Goal: Find specific page/section: Find specific page/section

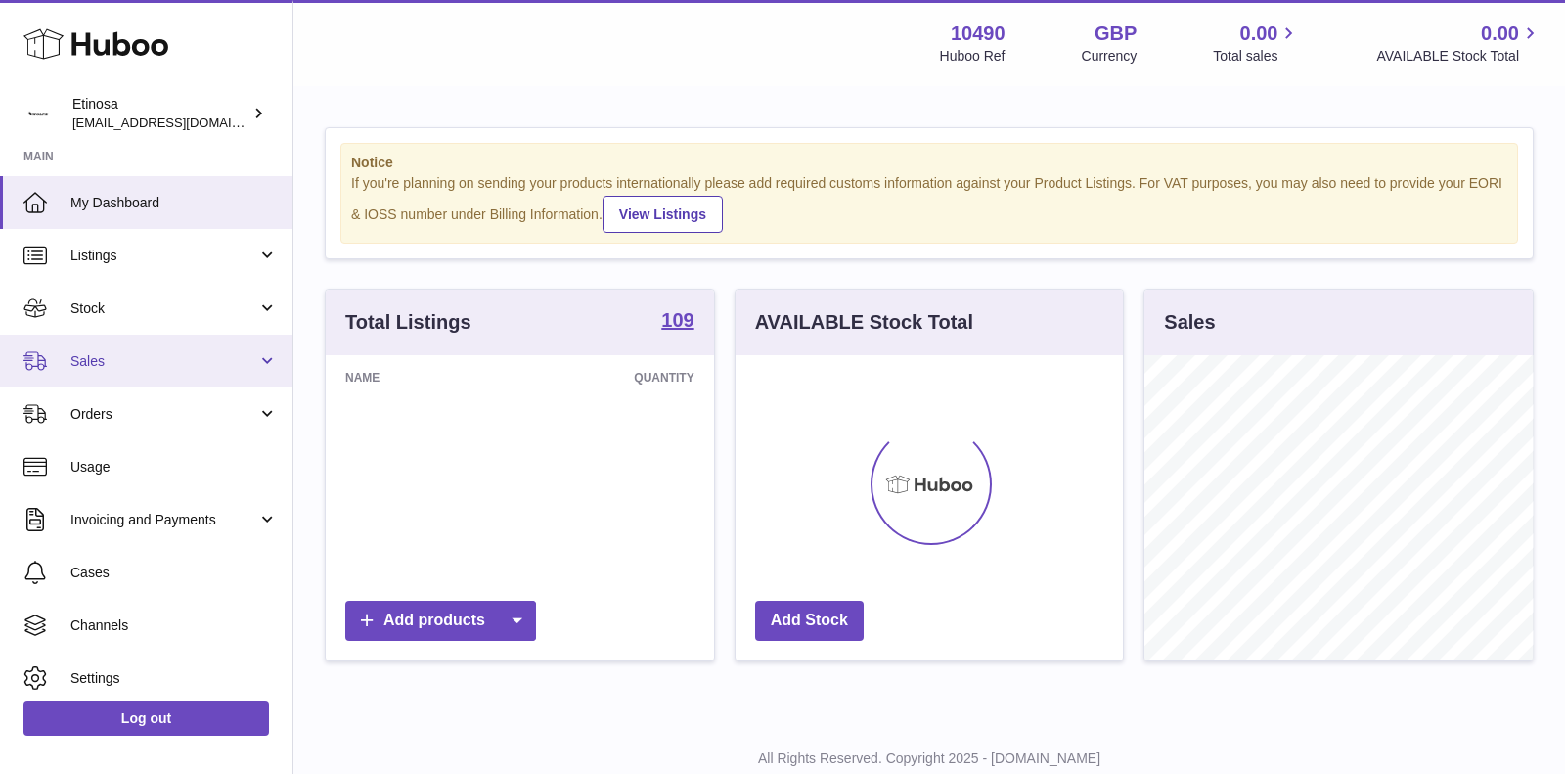
scroll to position [304, 388]
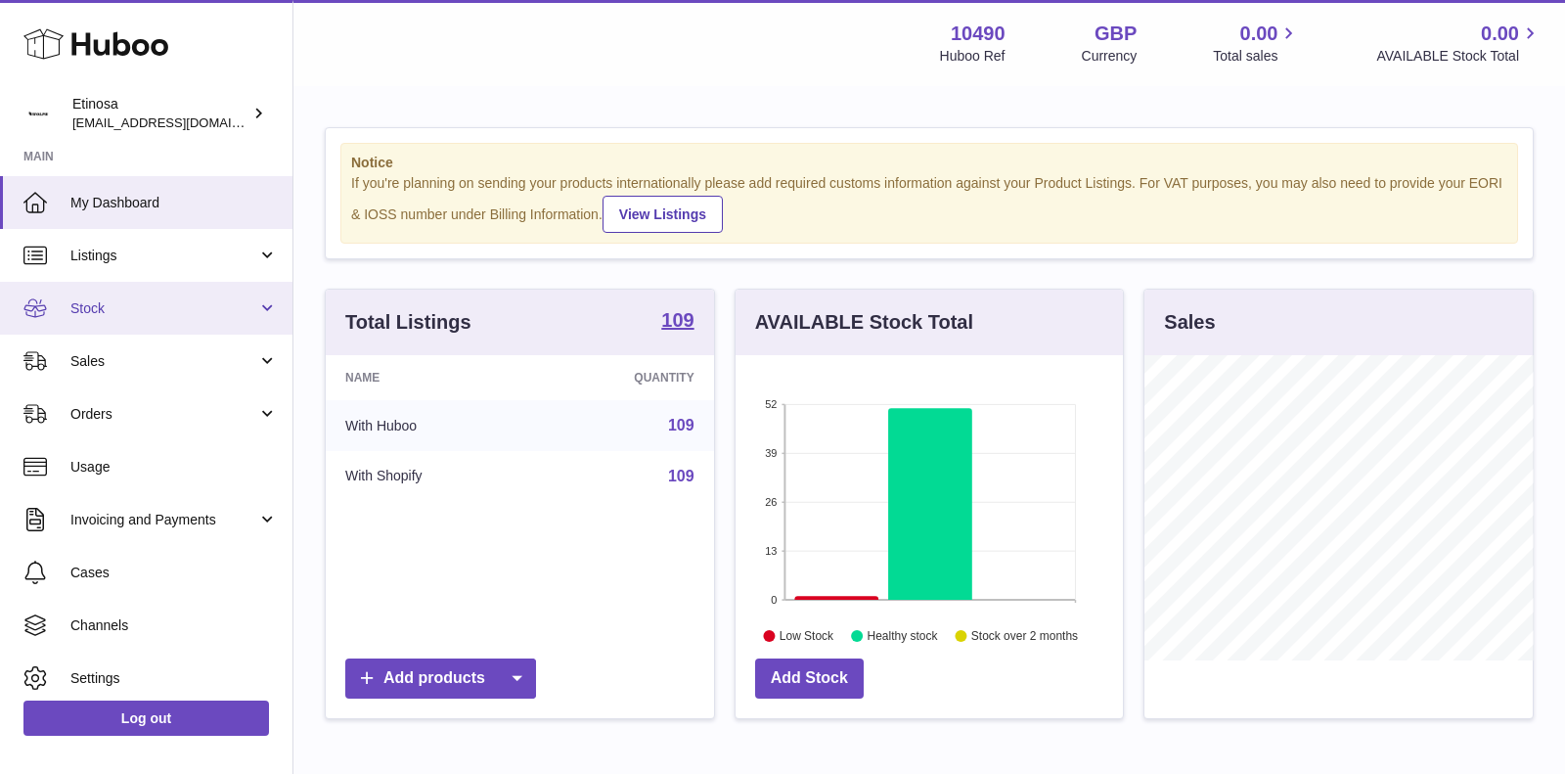
click at [198, 303] on span "Stock" at bounding box center [163, 308] width 187 height 19
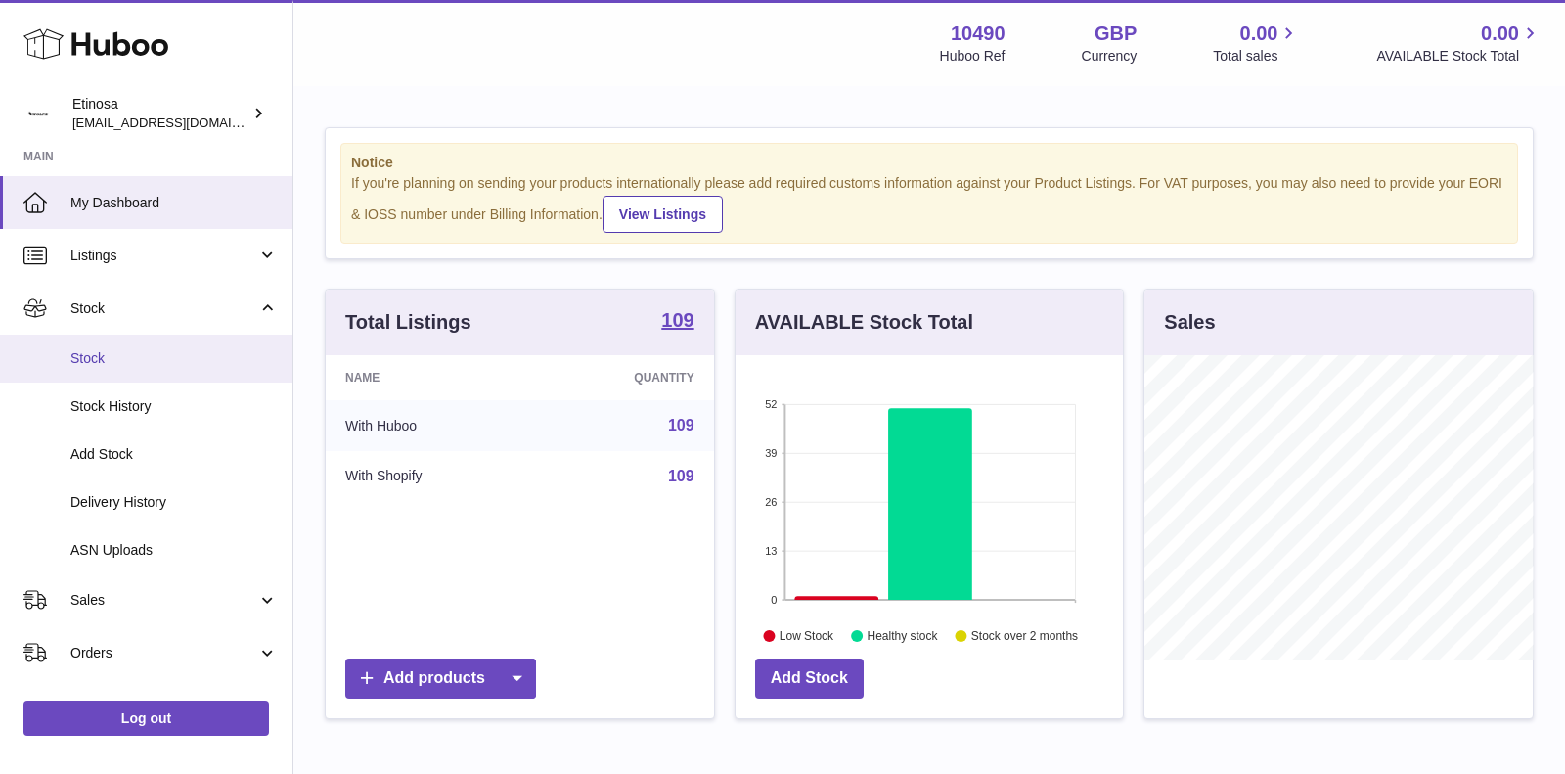
click at [159, 359] on span "Stock" at bounding box center [173, 358] width 207 height 19
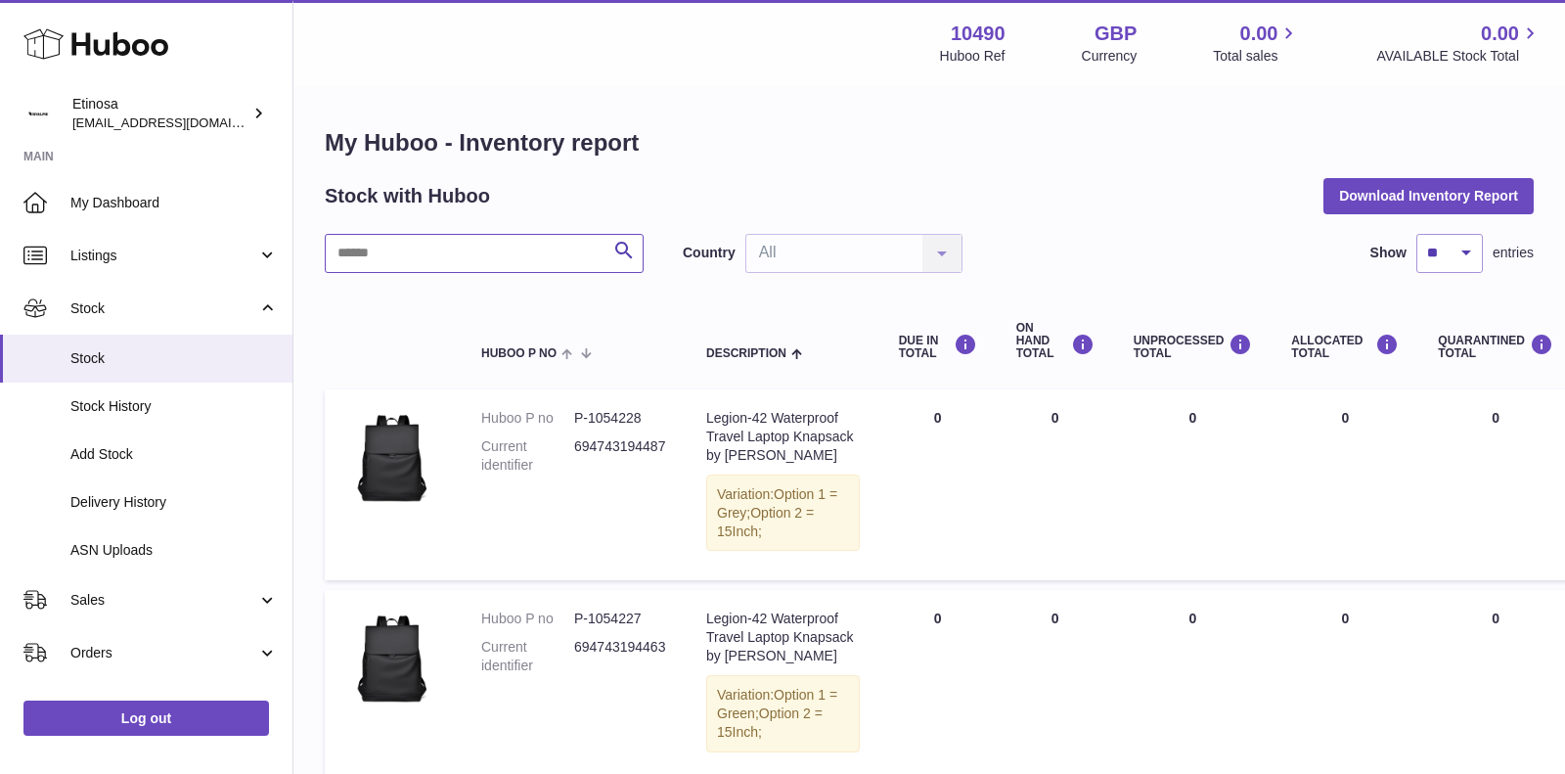
click at [516, 249] on input "text" at bounding box center [484, 253] width 319 height 39
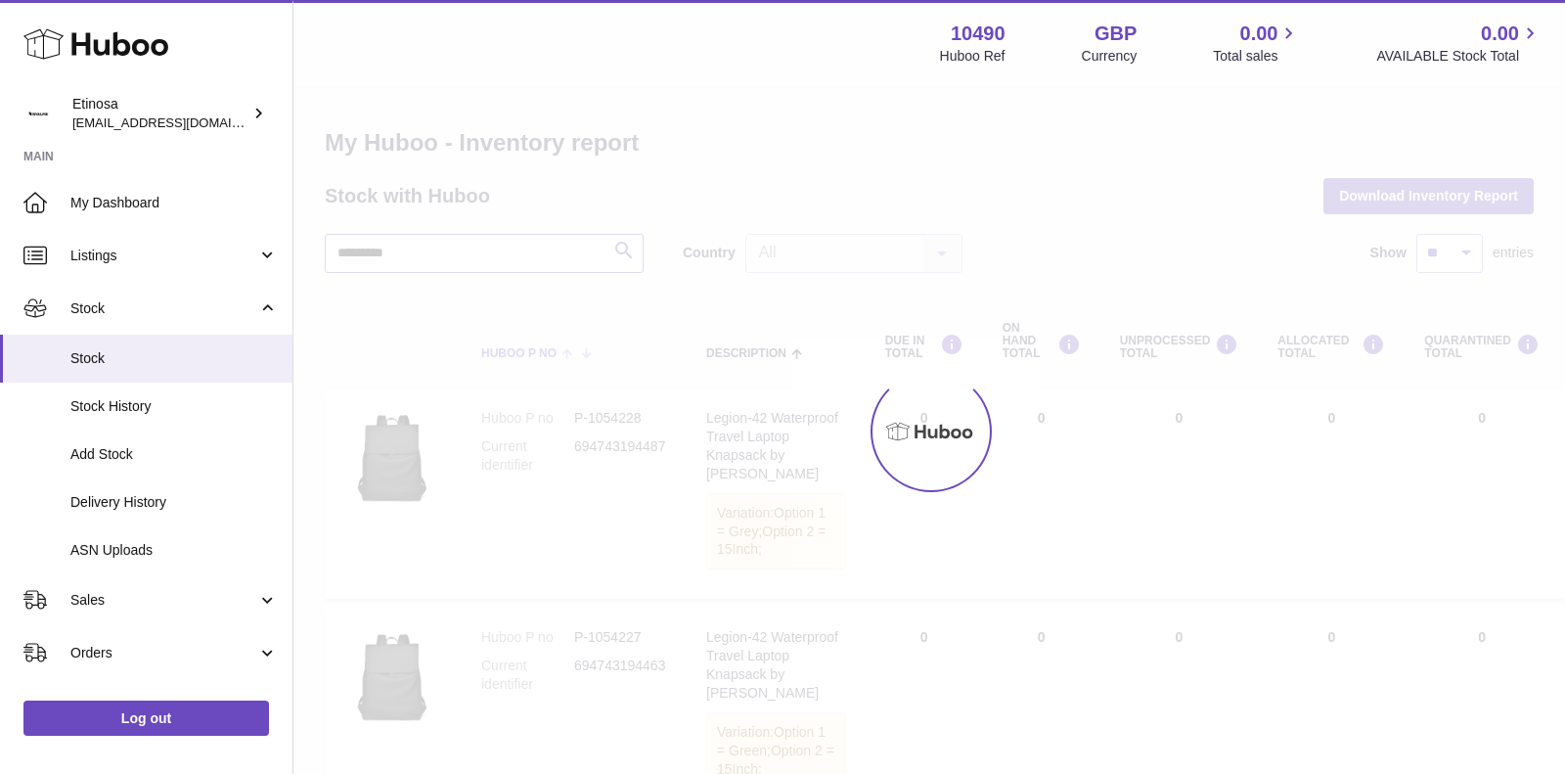
type input "*********"
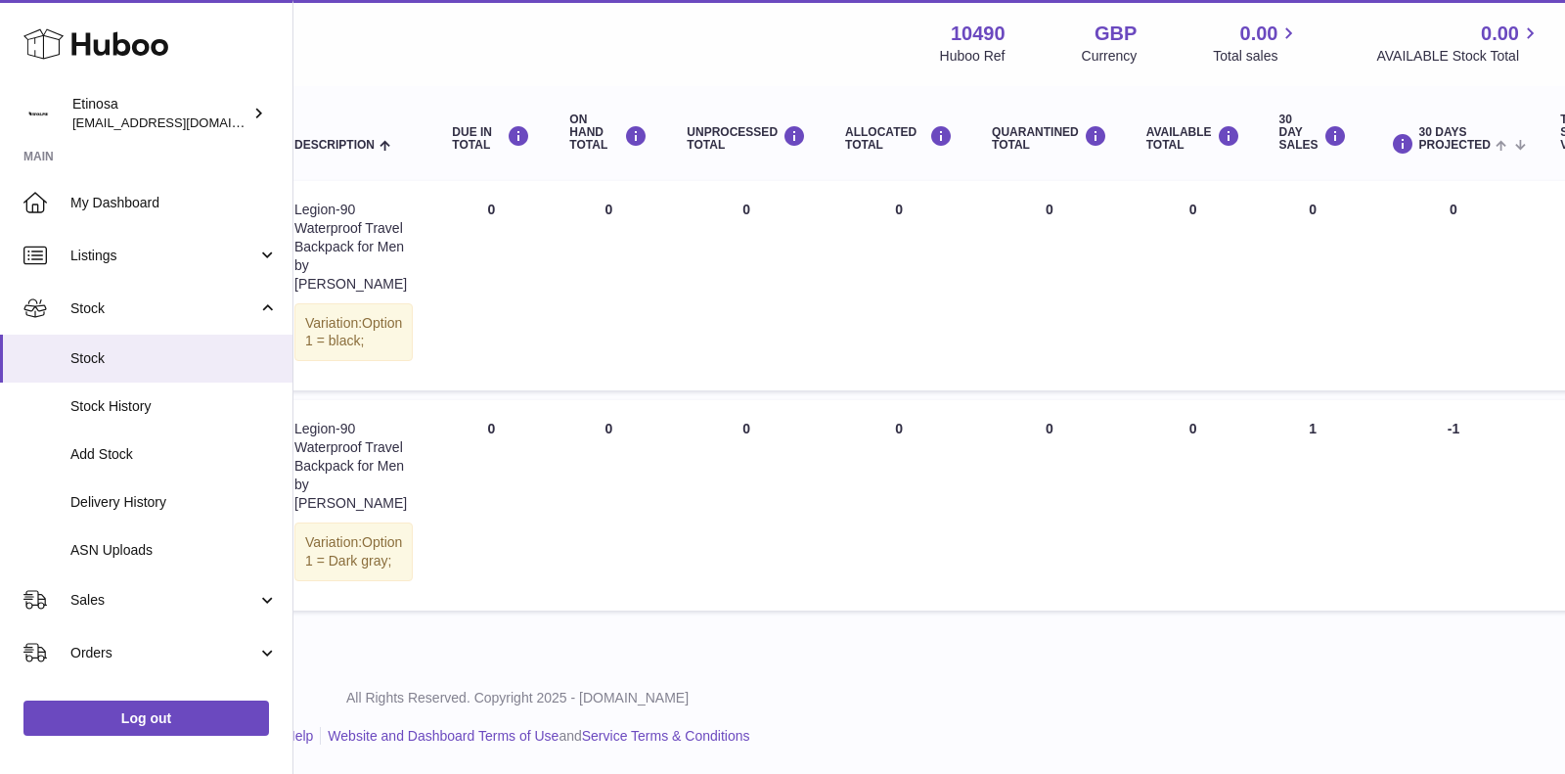
scroll to position [210, 562]
